Goal: Task Accomplishment & Management: Manage account settings

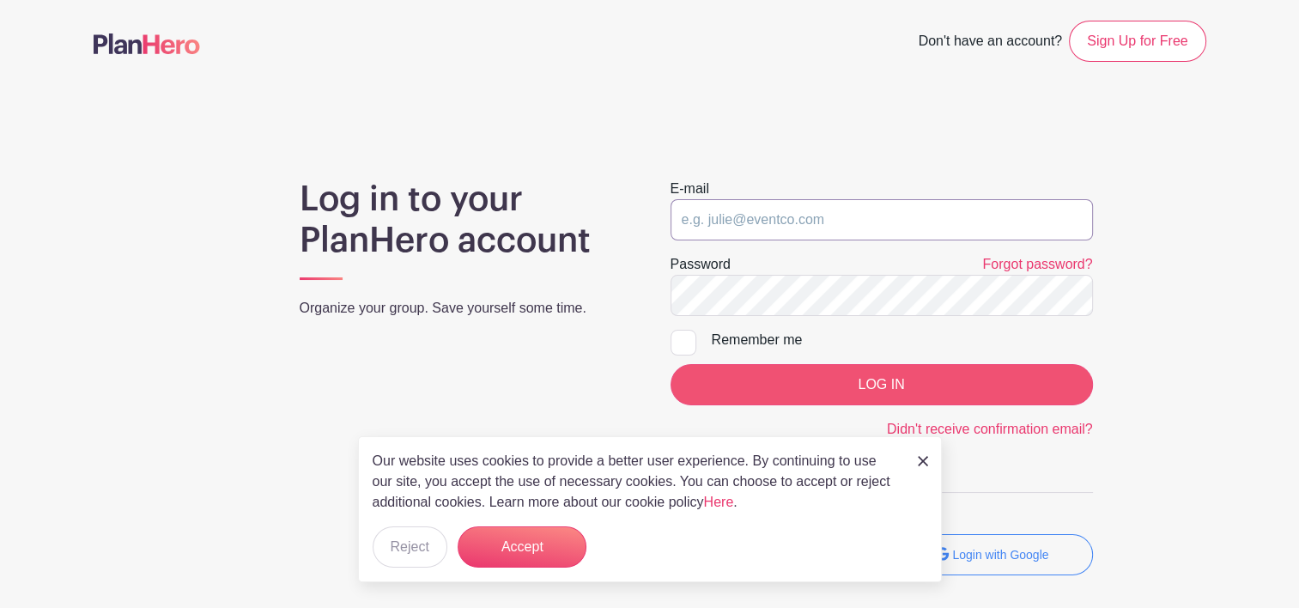
type input "[EMAIL_ADDRESS][DOMAIN_NAME]"
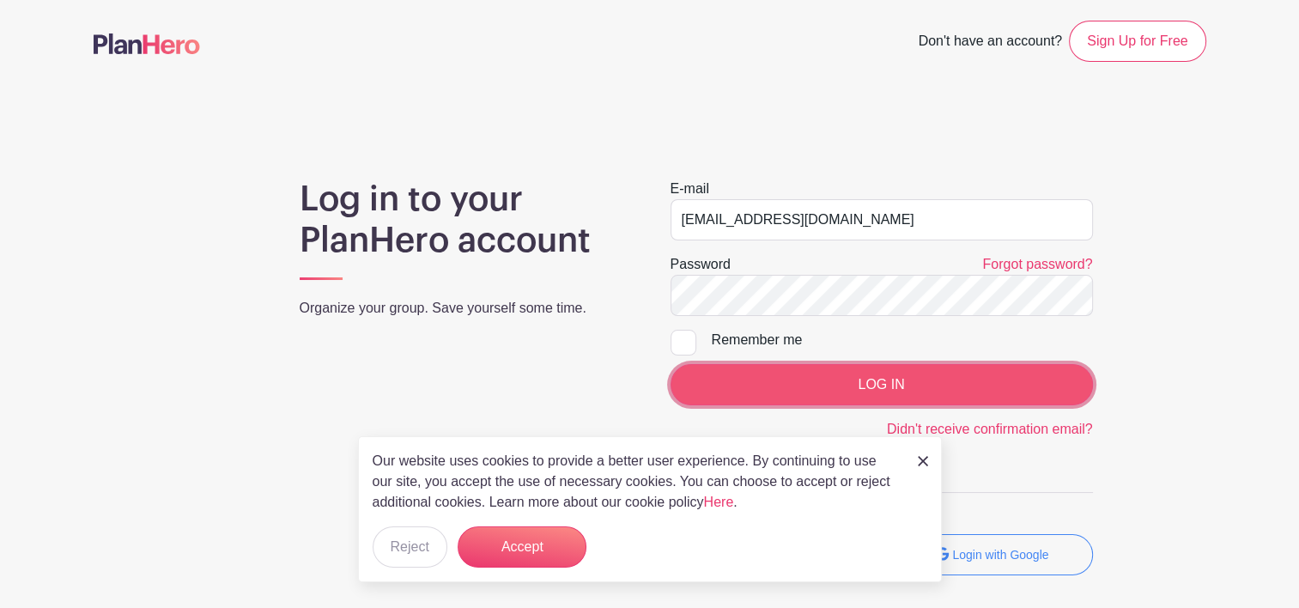
click at [798, 381] on input "LOG IN" at bounding box center [882, 384] width 423 height 41
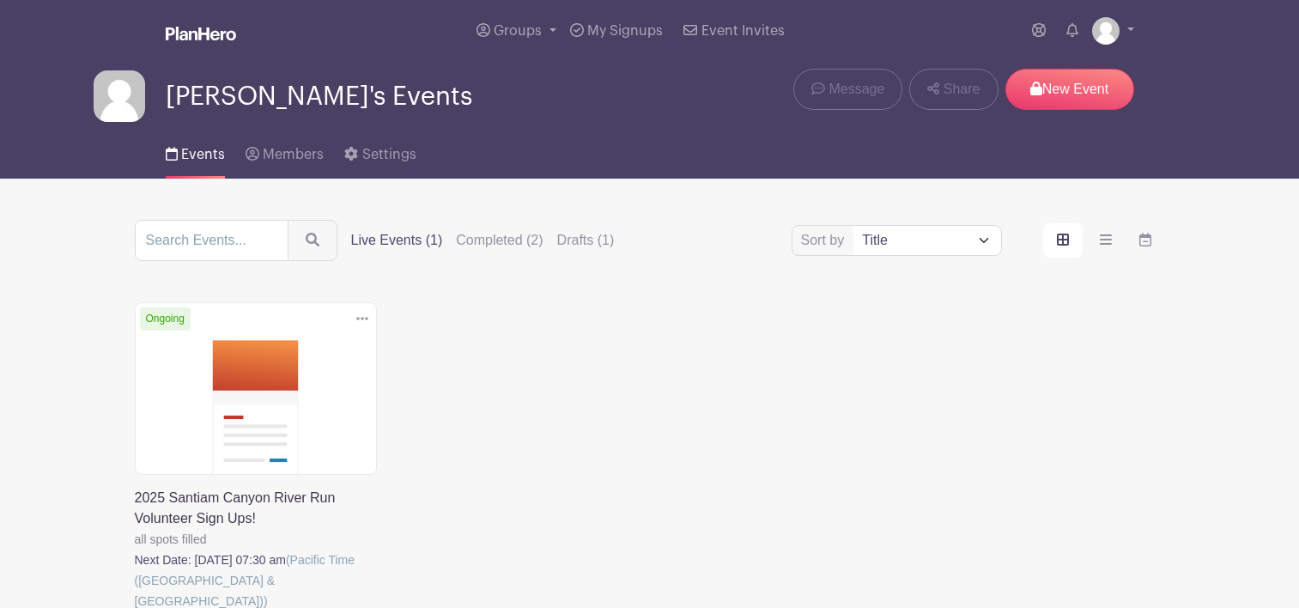
click at [927, 460] on div "Delete Event Are you sure? This event has signups associated with it. All signu…" at bounding box center [650, 480] width 1051 height 357
click at [135, 607] on link at bounding box center [135, 611] width 0 height 0
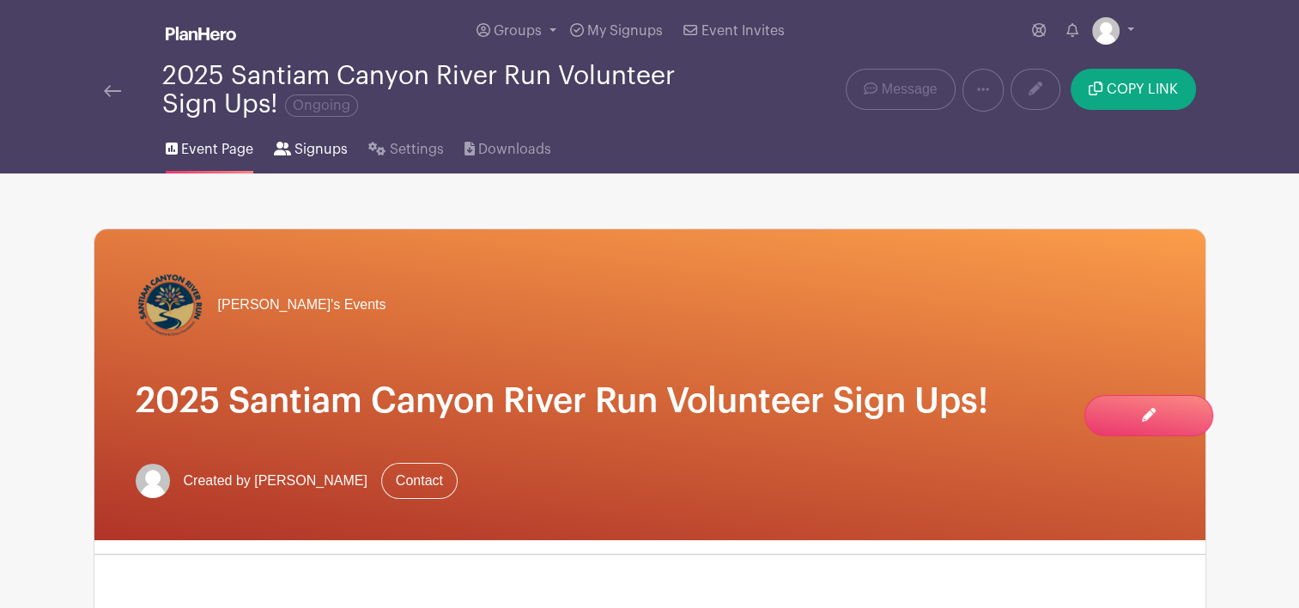
click at [313, 158] on span "Signups" at bounding box center [321, 149] width 53 height 21
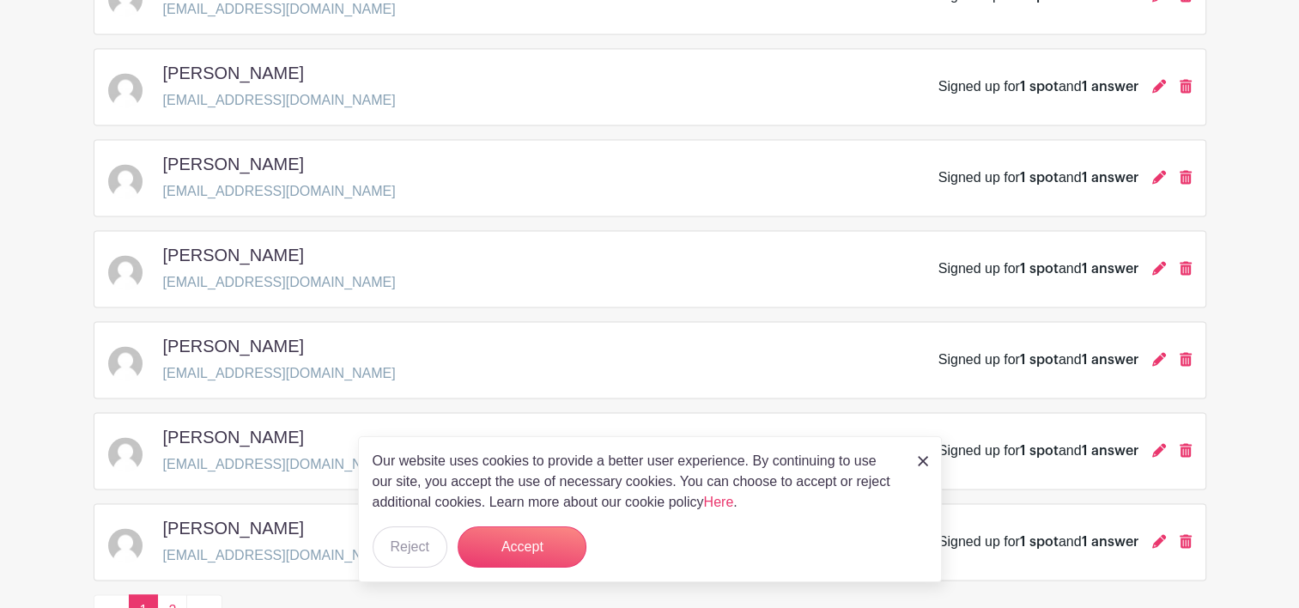
scroll to position [2563, 0]
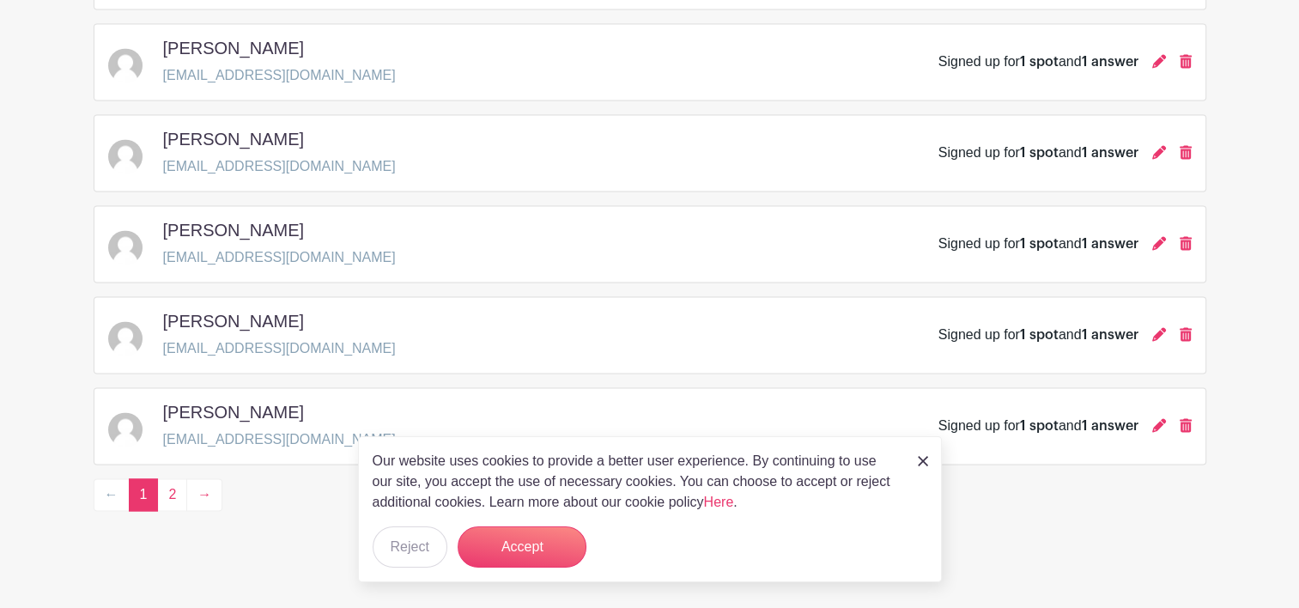
click at [921, 457] on img at bounding box center [923, 461] width 10 height 10
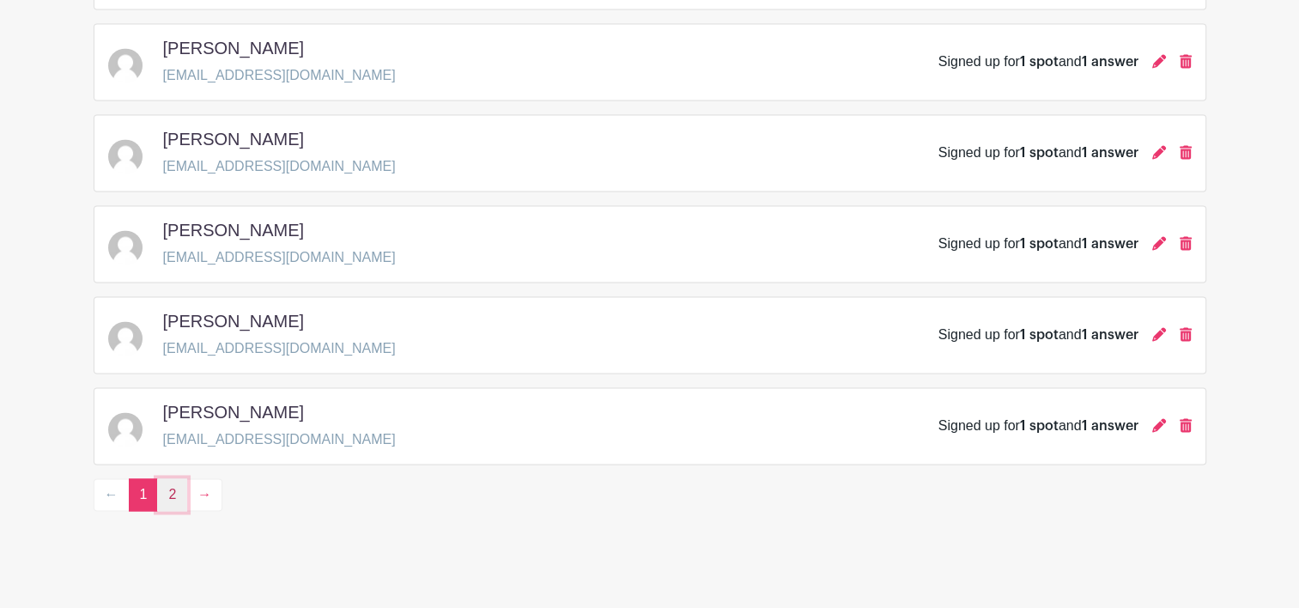
click at [169, 484] on link "2" at bounding box center [172, 494] width 30 height 33
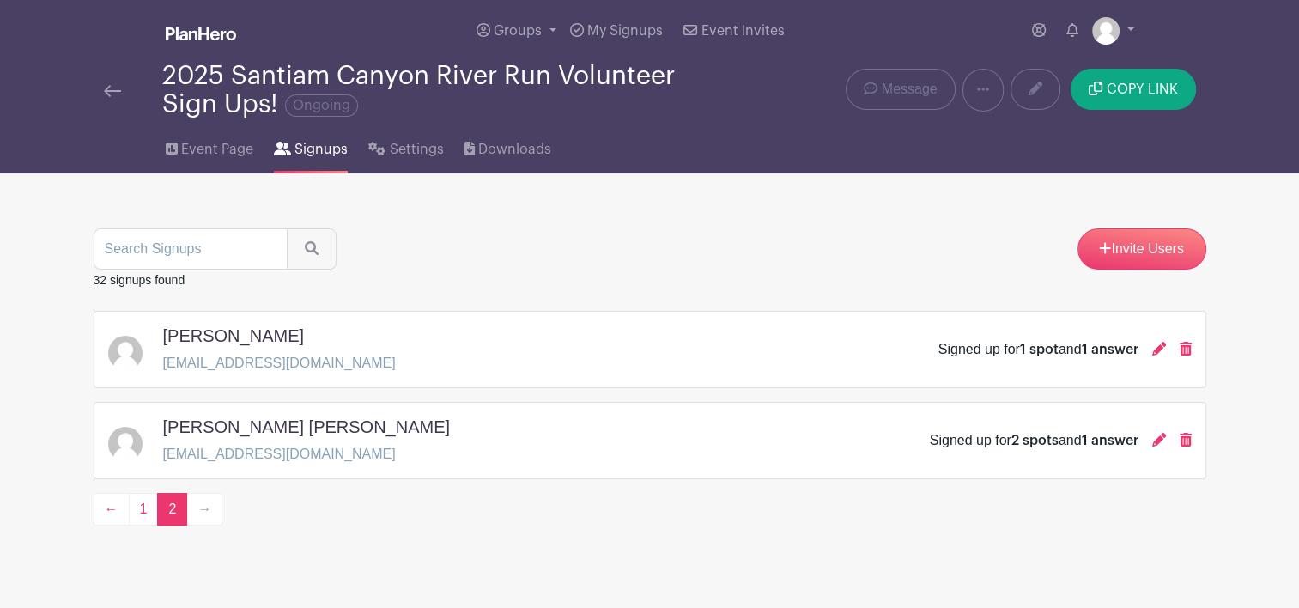
click at [1151, 440] on div "Signed up for 2 spots and 1 answer" at bounding box center [1061, 440] width 262 height 21
click at [1158, 440] on icon at bounding box center [1159, 440] width 14 height 14
